Goal: Task Accomplishment & Management: Use online tool/utility

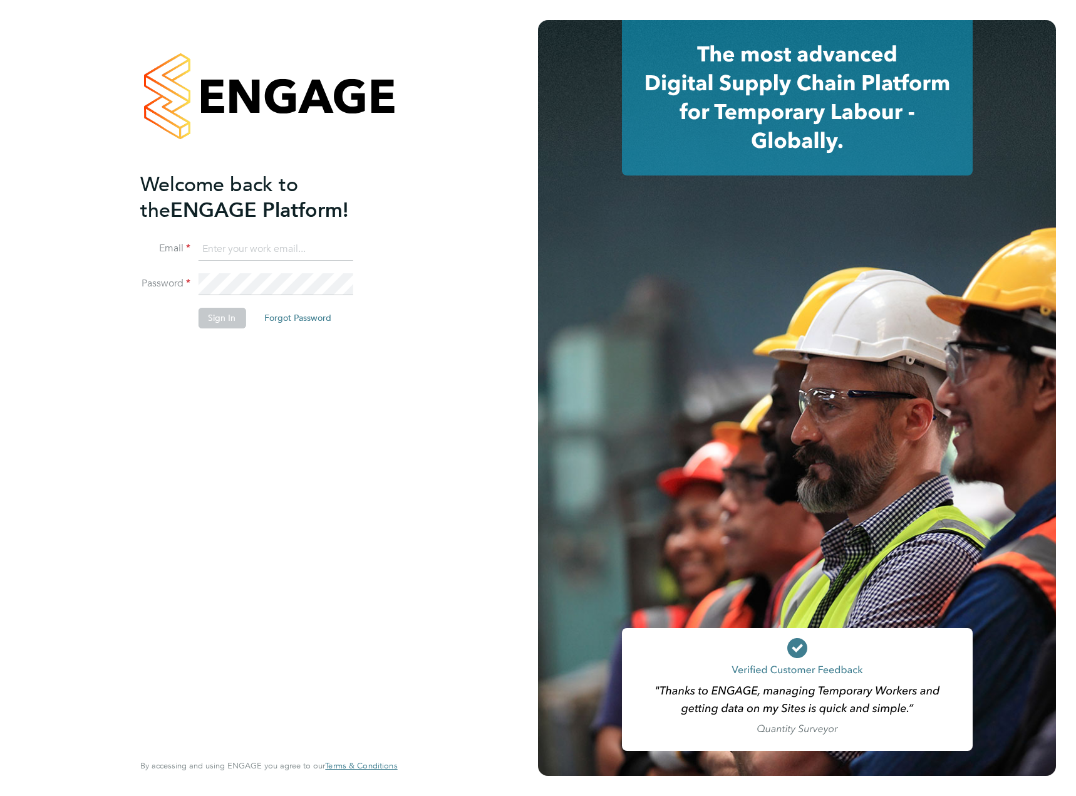
type input "[PERSON_NAME][EMAIL_ADDRESS][PERSON_NAME][DOMAIN_NAME]"
click at [213, 332] on li "Sign In Forgot Password" at bounding box center [262, 324] width 244 height 33
click at [214, 323] on button "Sign In" at bounding box center [222, 318] width 48 height 20
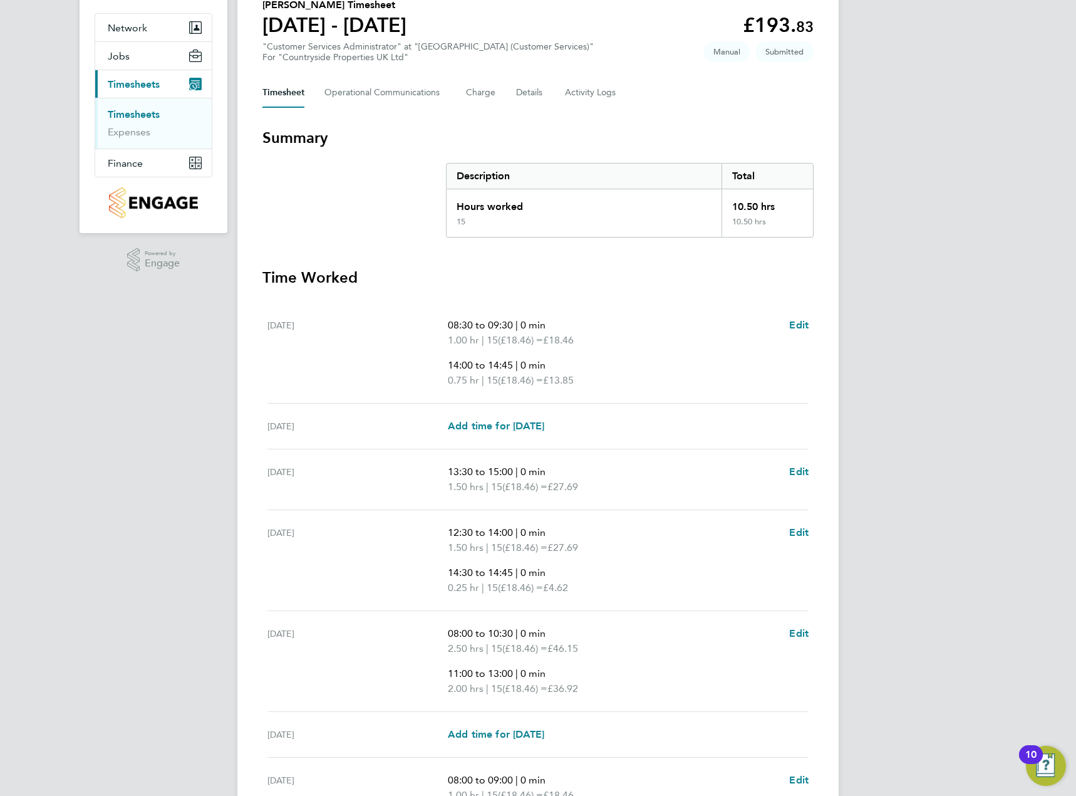
scroll to position [240, 0]
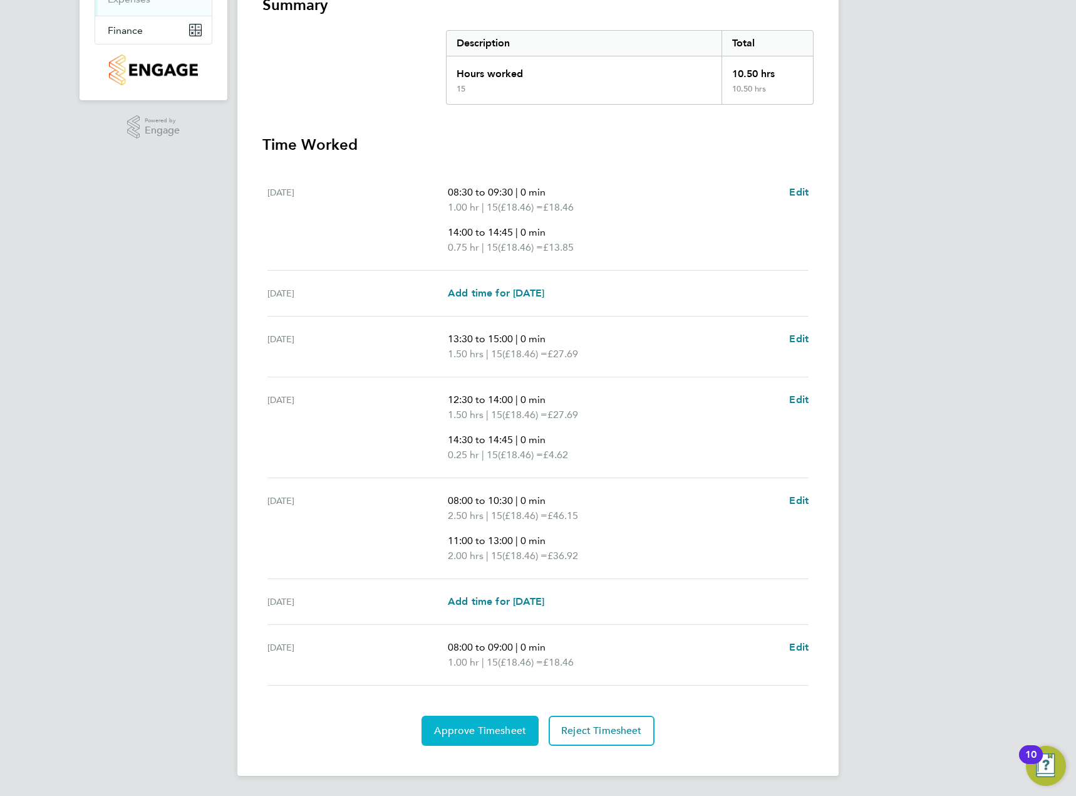
click at [475, 733] on span "Approve Timesheet" at bounding box center [480, 730] width 92 height 13
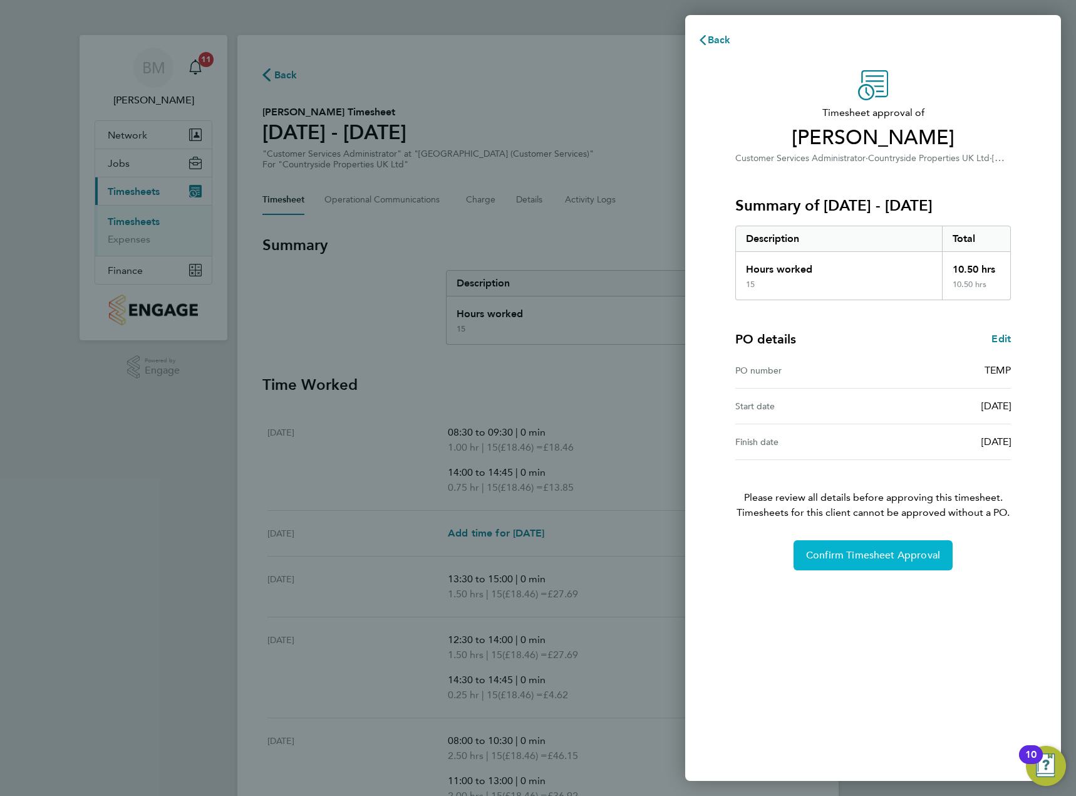
click at [857, 552] on span "Confirm Timesheet Approval" at bounding box center [873, 555] width 134 height 13
